Goal: Task Accomplishment & Management: Manage account settings

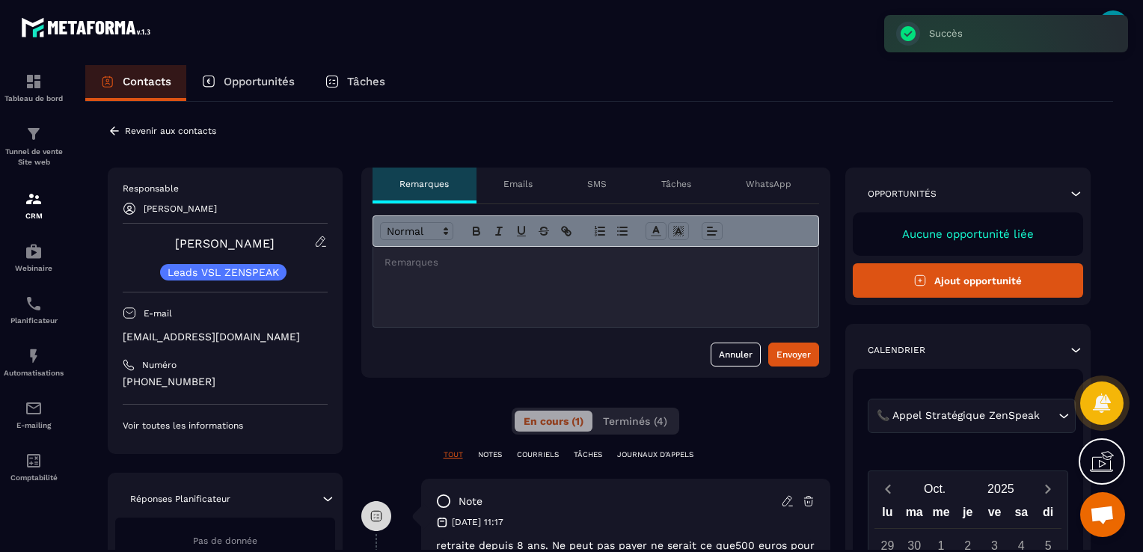
click at [111, 130] on icon at bounding box center [114, 130] width 9 height 8
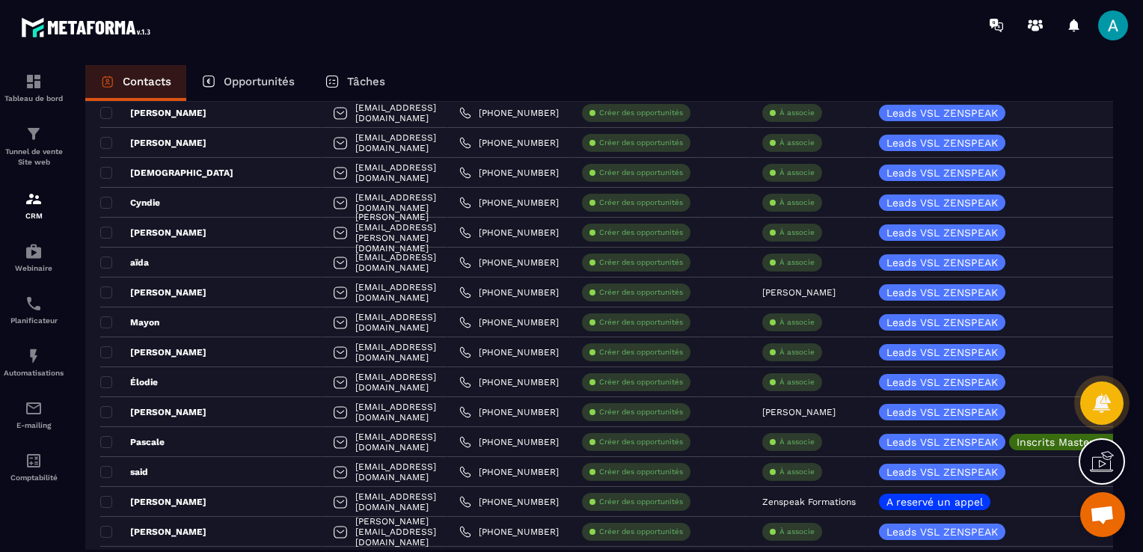
scroll to position [523, 0]
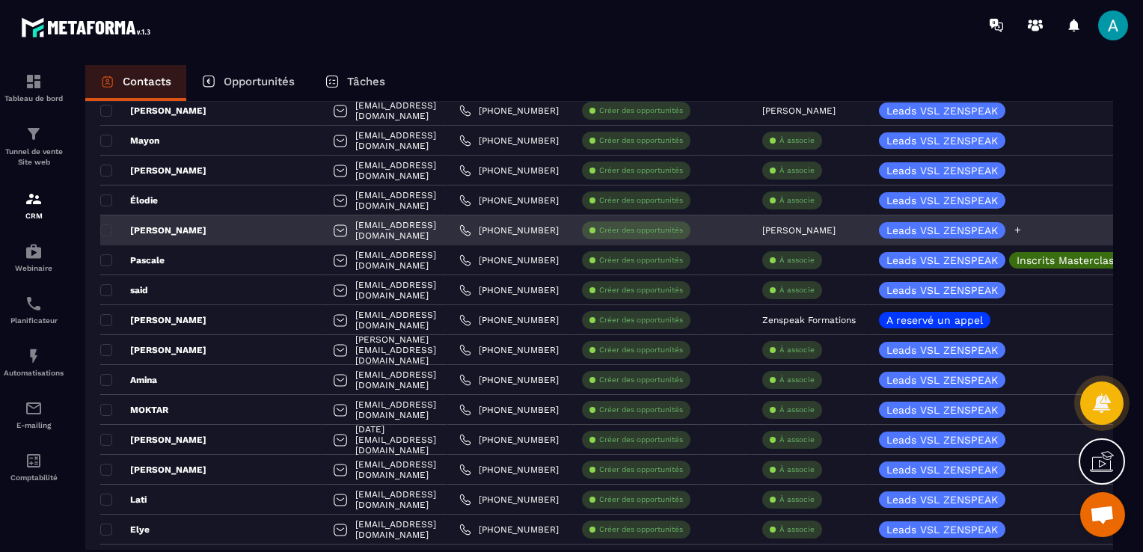
click at [1021, 228] on icon at bounding box center [1018, 230] width 6 height 6
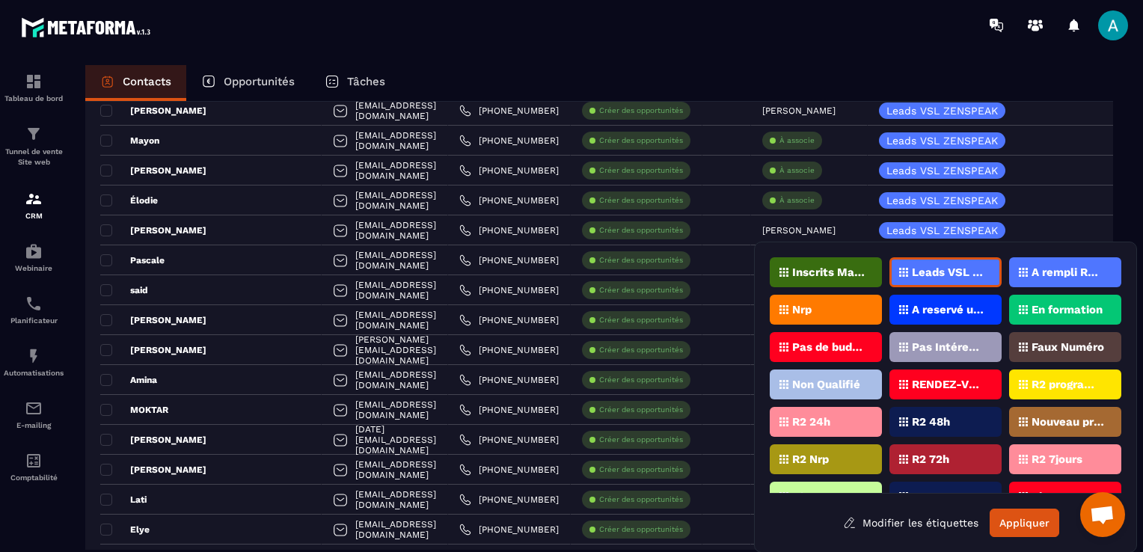
click at [793, 345] on p "Pas de budget" at bounding box center [828, 347] width 73 height 10
click at [1030, 533] on button "Appliquer" at bounding box center [1024, 523] width 70 height 28
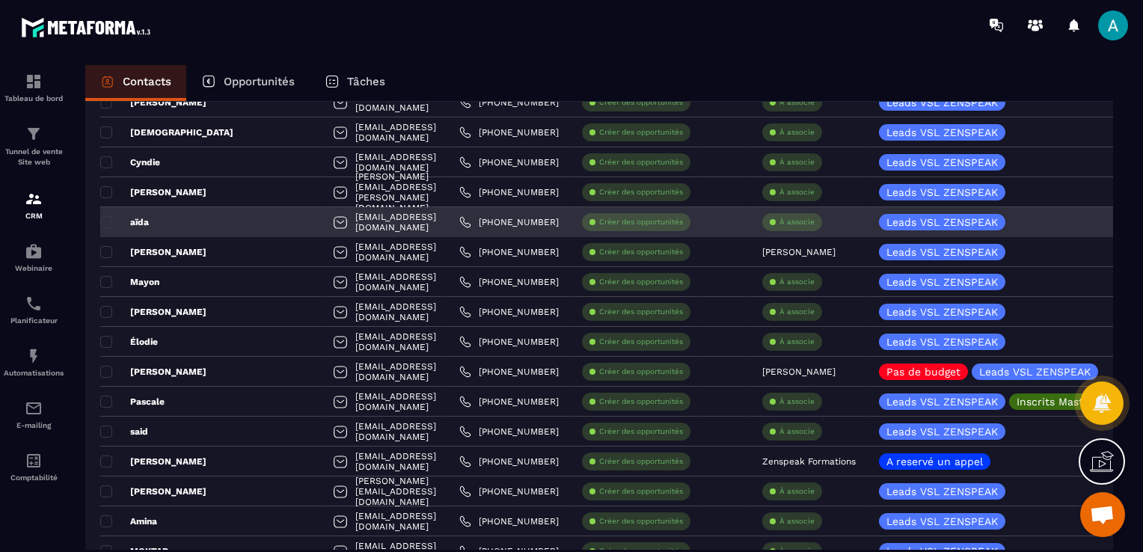
scroll to position [374, 0]
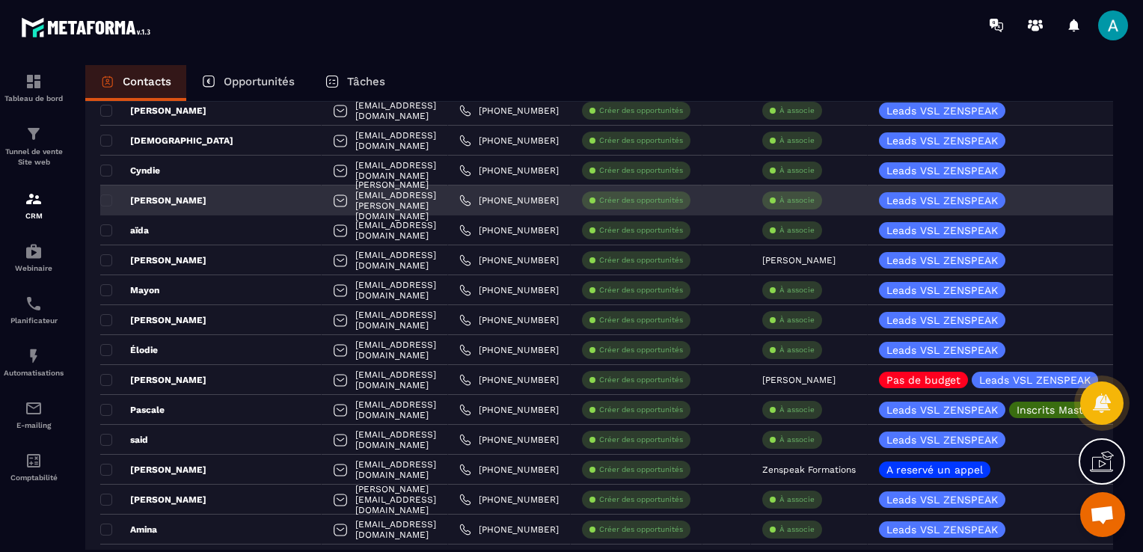
click at [348, 203] on div "[PERSON_NAME][EMAIL_ADDRESS][PERSON_NAME][DOMAIN_NAME]" at bounding box center [385, 200] width 126 height 30
drag, startPoint x: 348, startPoint y: 203, endPoint x: 316, endPoint y: 206, distance: 33.0
click at [322, 206] on div "[PERSON_NAME][EMAIL_ADDRESS][PERSON_NAME][DOMAIN_NAME]" at bounding box center [385, 200] width 126 height 30
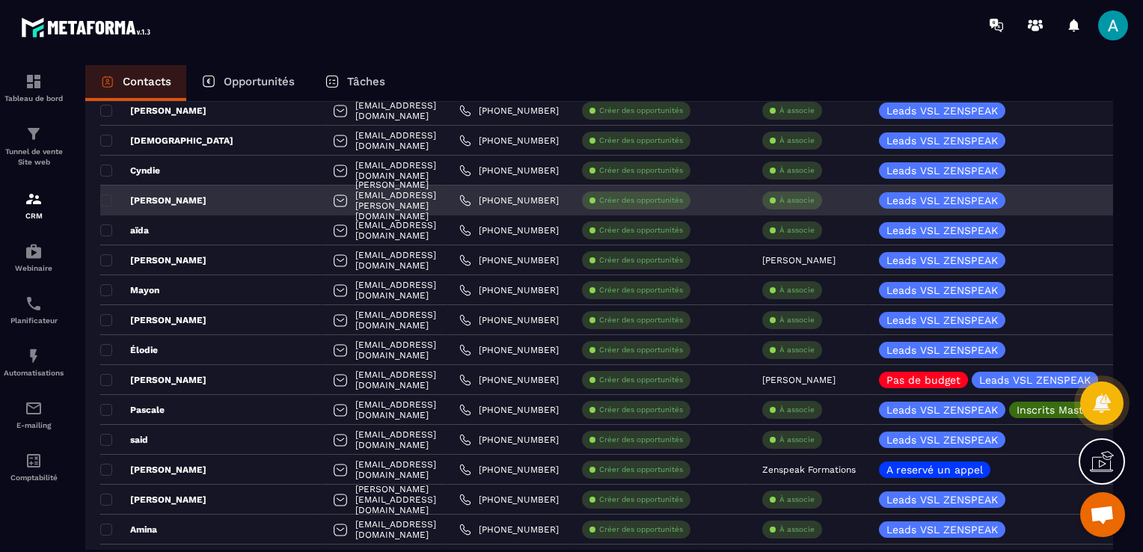
click at [322, 201] on div "[PERSON_NAME][EMAIL_ADDRESS][PERSON_NAME][DOMAIN_NAME]" at bounding box center [385, 200] width 126 height 30
drag, startPoint x: 305, startPoint y: 201, endPoint x: 132, endPoint y: 202, distance: 172.7
click at [132, 202] on p "[PERSON_NAME]" at bounding box center [153, 200] width 106 height 12
